Goal: Answer question/provide support

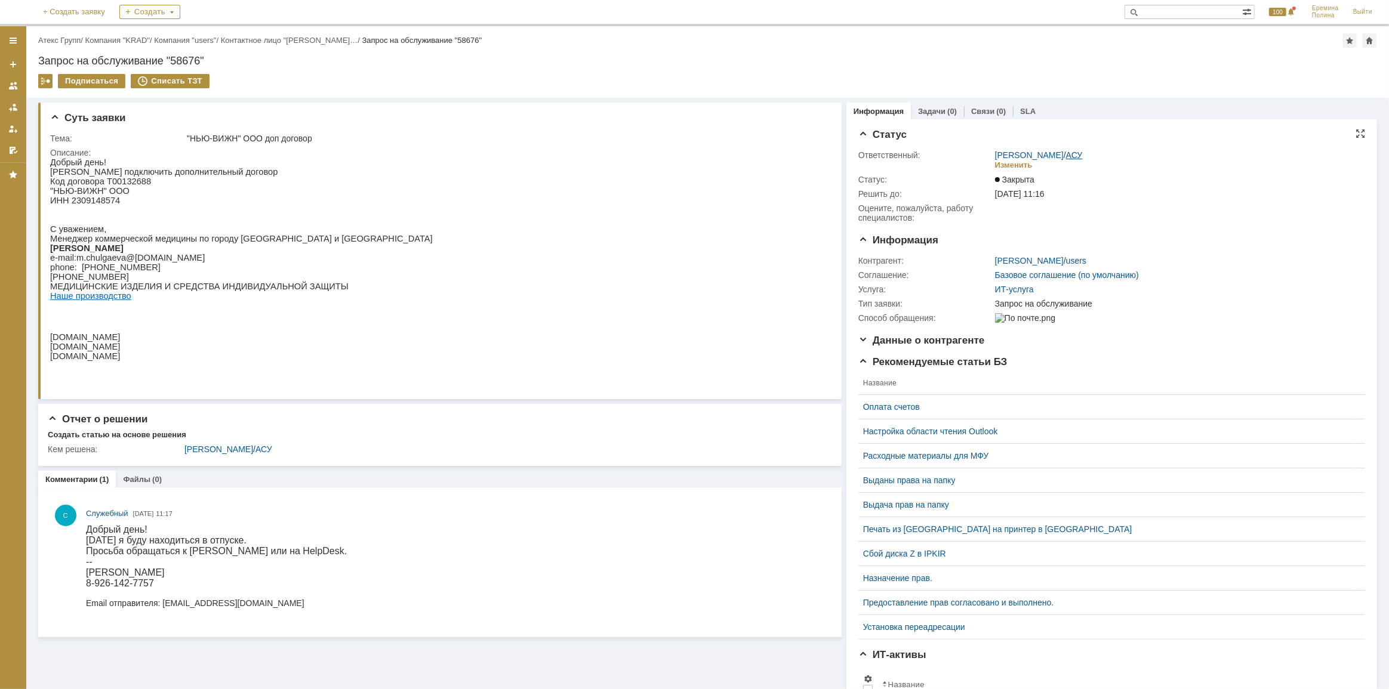
click at [1066, 150] on link "АСУ" at bounding box center [1074, 155] width 17 height 10
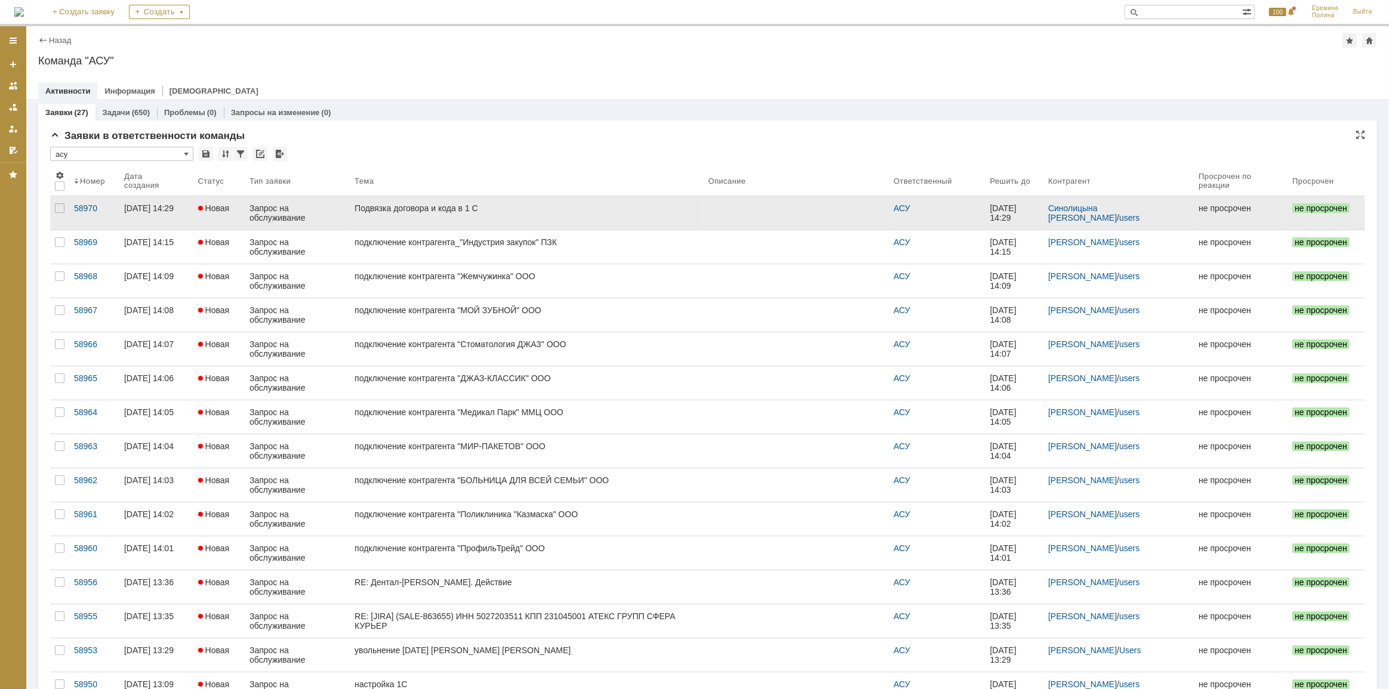
scroll to position [22, 0]
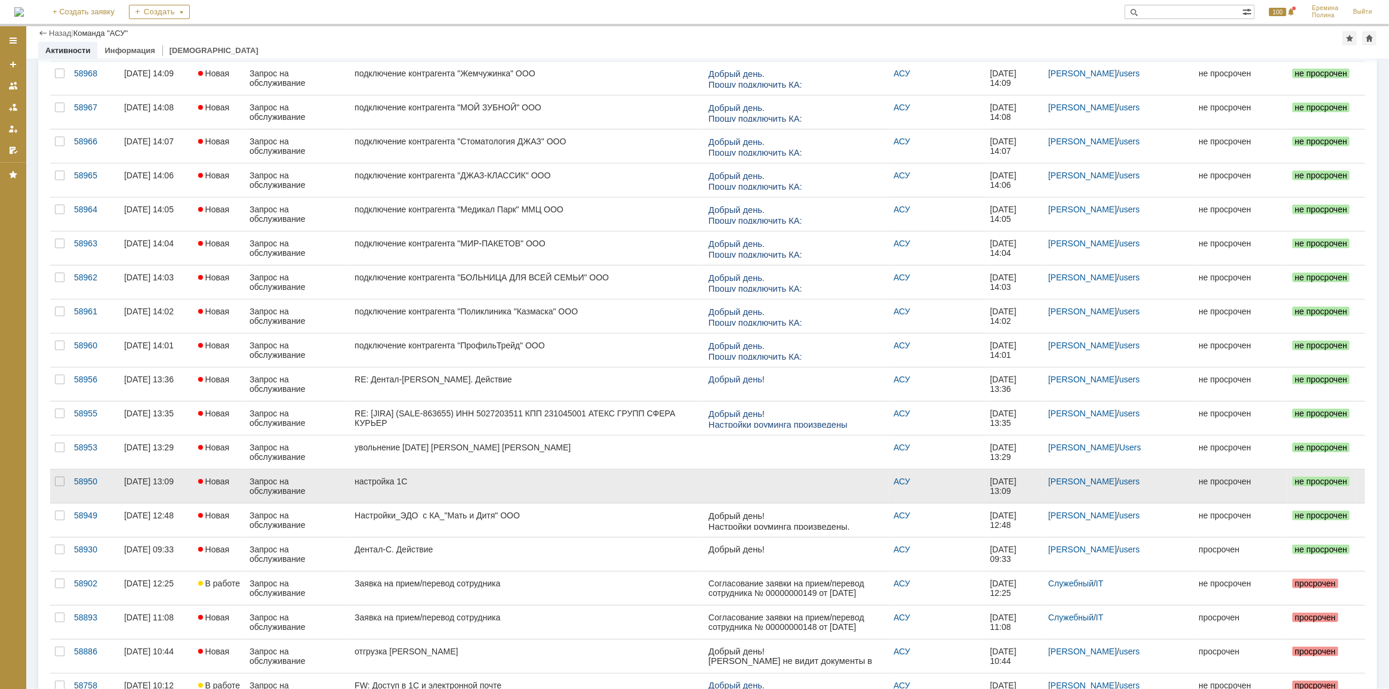
click at [416, 483] on div "настройка 1С" at bounding box center [526, 482] width 344 height 10
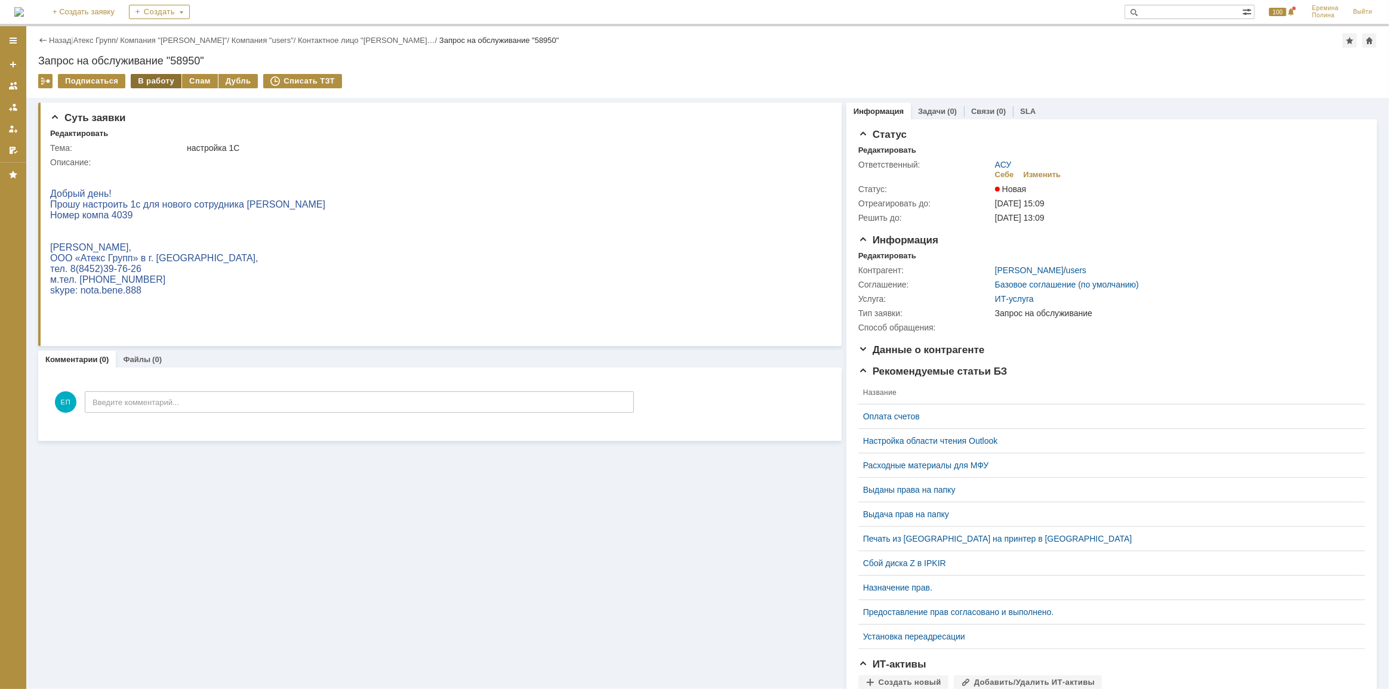
click at [161, 84] on div "В работу" at bounding box center [156, 81] width 51 height 14
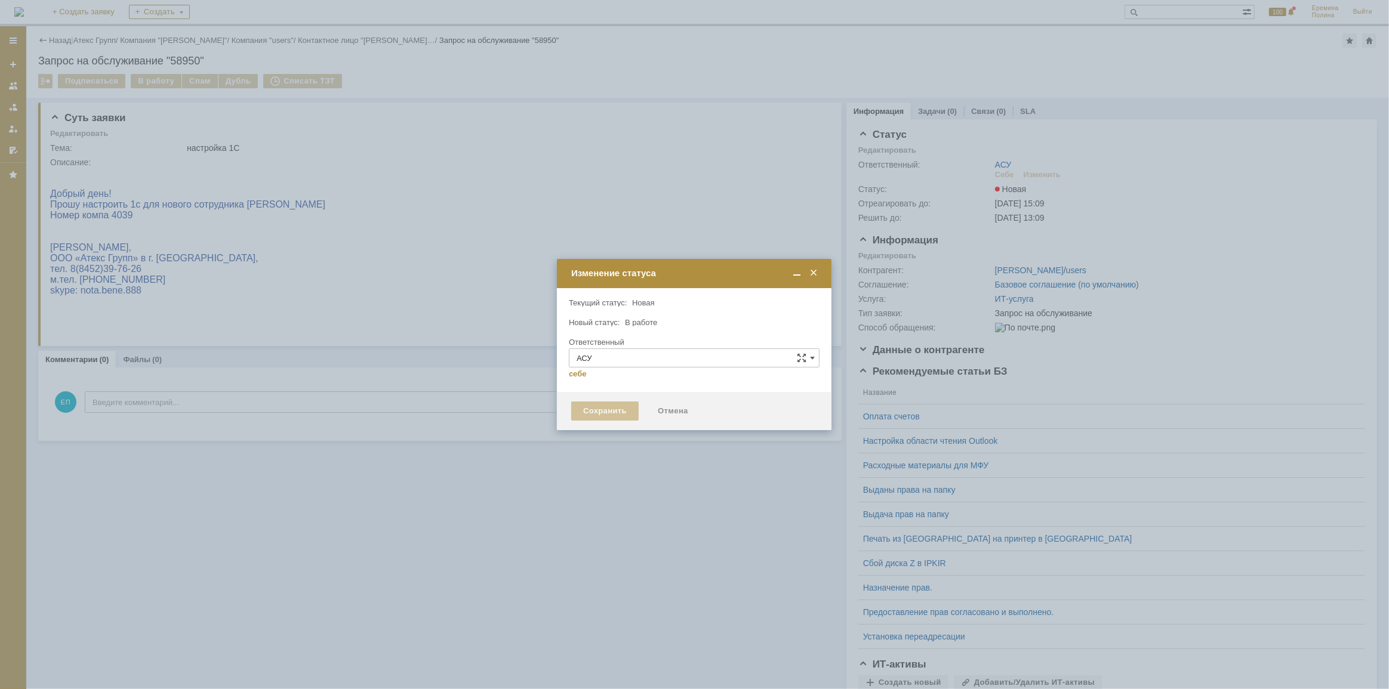
type input "[PERSON_NAME]"
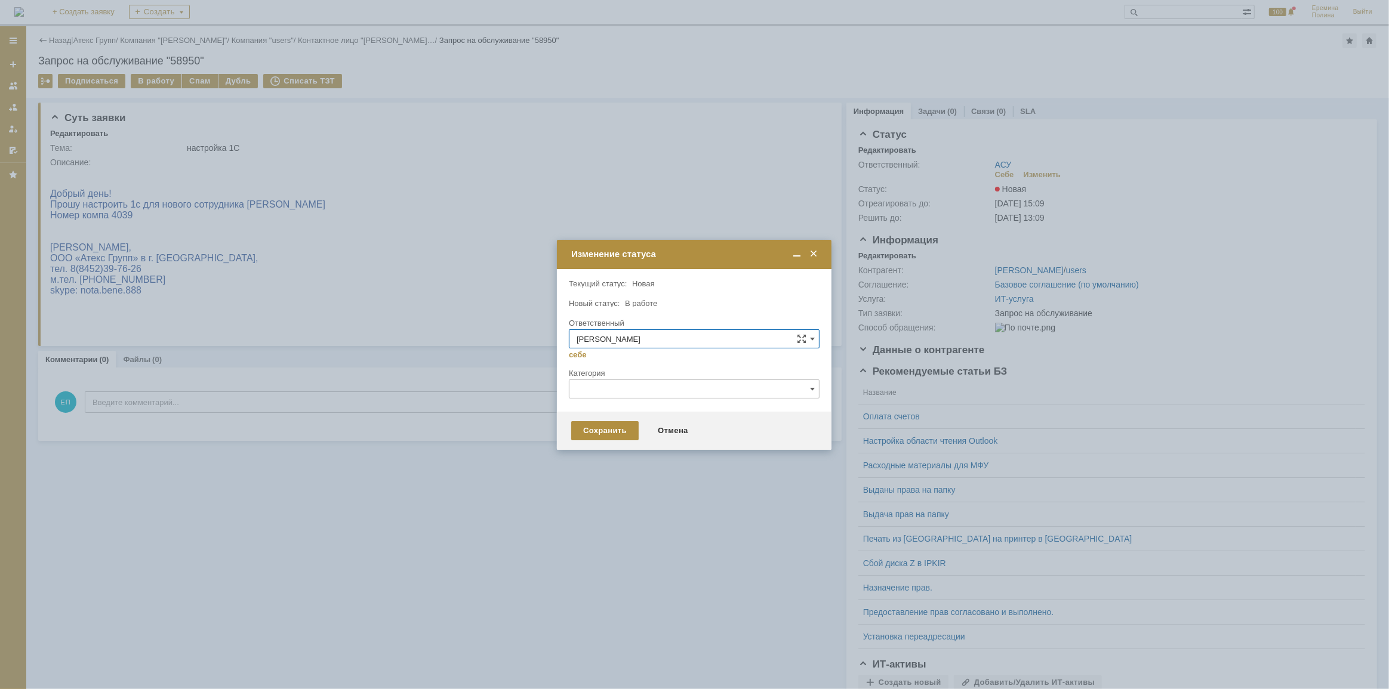
drag, startPoint x: 520, startPoint y: 445, endPoint x: 538, endPoint y: 476, distance: 36.6
click at [538, 476] on div at bounding box center [694, 344] width 1389 height 689
click at [589, 446] on div "Сохранить Отмена" at bounding box center [694, 431] width 274 height 38
click at [593, 433] on div "Сохранить" at bounding box center [604, 430] width 67 height 19
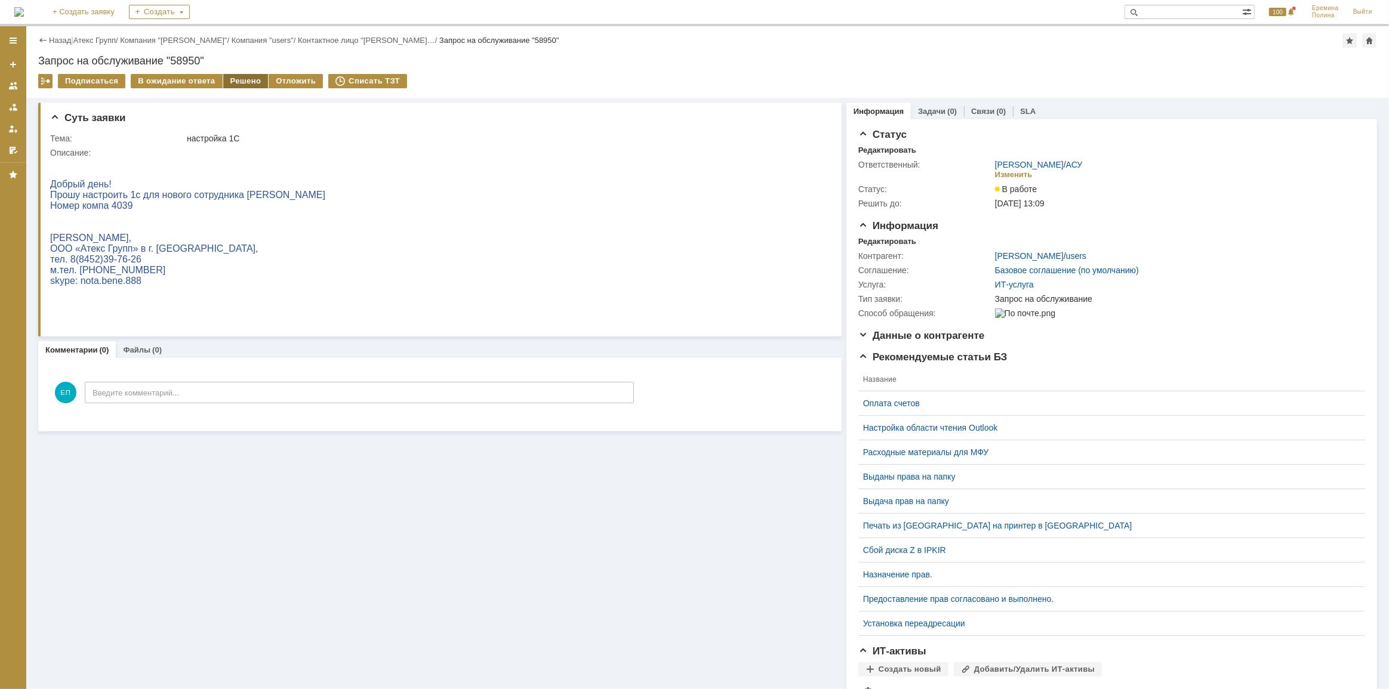
click at [225, 82] on div "Решено" at bounding box center [245, 81] width 45 height 14
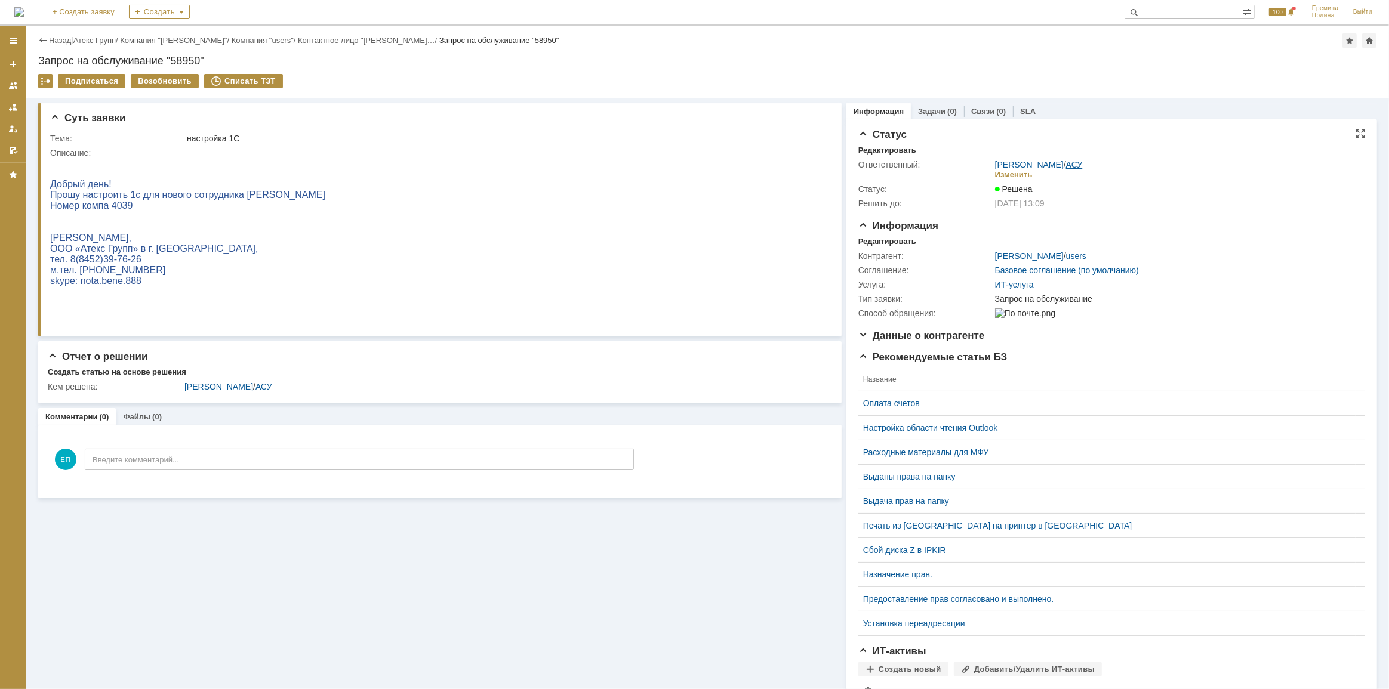
click at [1066, 164] on link "АСУ" at bounding box center [1074, 165] width 17 height 10
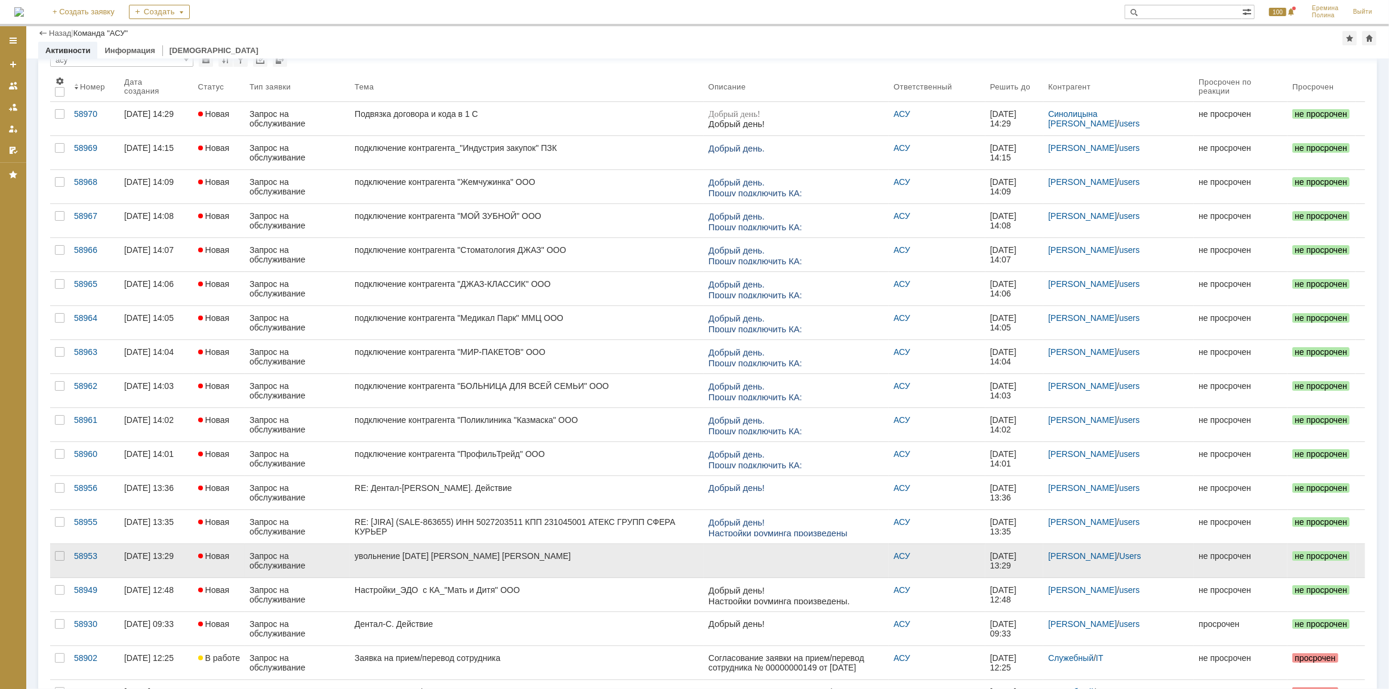
click at [449, 557] on div "увольнение [DATE] [PERSON_NAME] [PERSON_NAME]" at bounding box center [526, 556] width 344 height 10
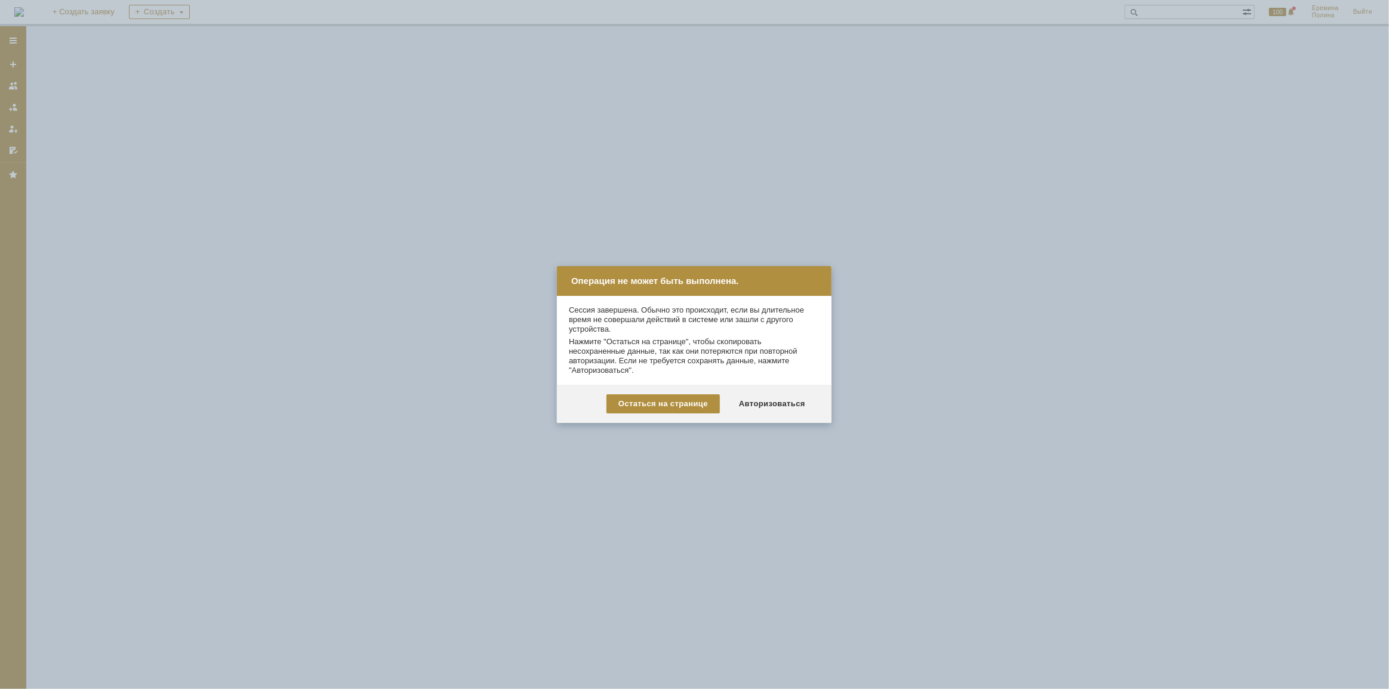
drag, startPoint x: 1068, startPoint y: 300, endPoint x: 1175, endPoint y: 30, distance: 290.3
click at [1071, 291] on div at bounding box center [694, 344] width 1389 height 689
